Goal: Information Seeking & Learning: Find specific fact

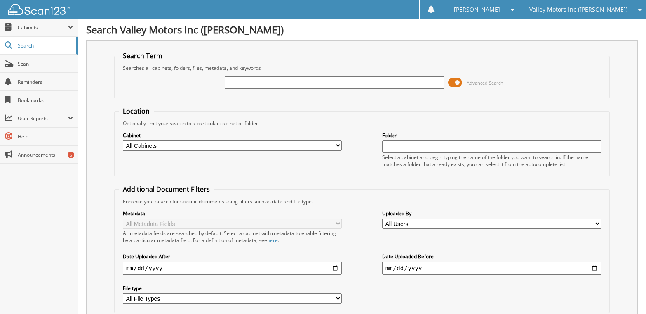
click at [252, 83] on input "text" at bounding box center [334, 82] width 219 height 12
type input "[PERSON_NAME]"
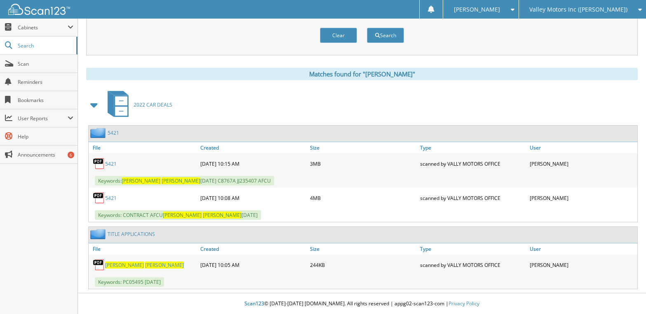
scroll to position [295, 0]
click at [108, 163] on link "5421" at bounding box center [111, 163] width 12 height 7
